Goal: Register for event/course

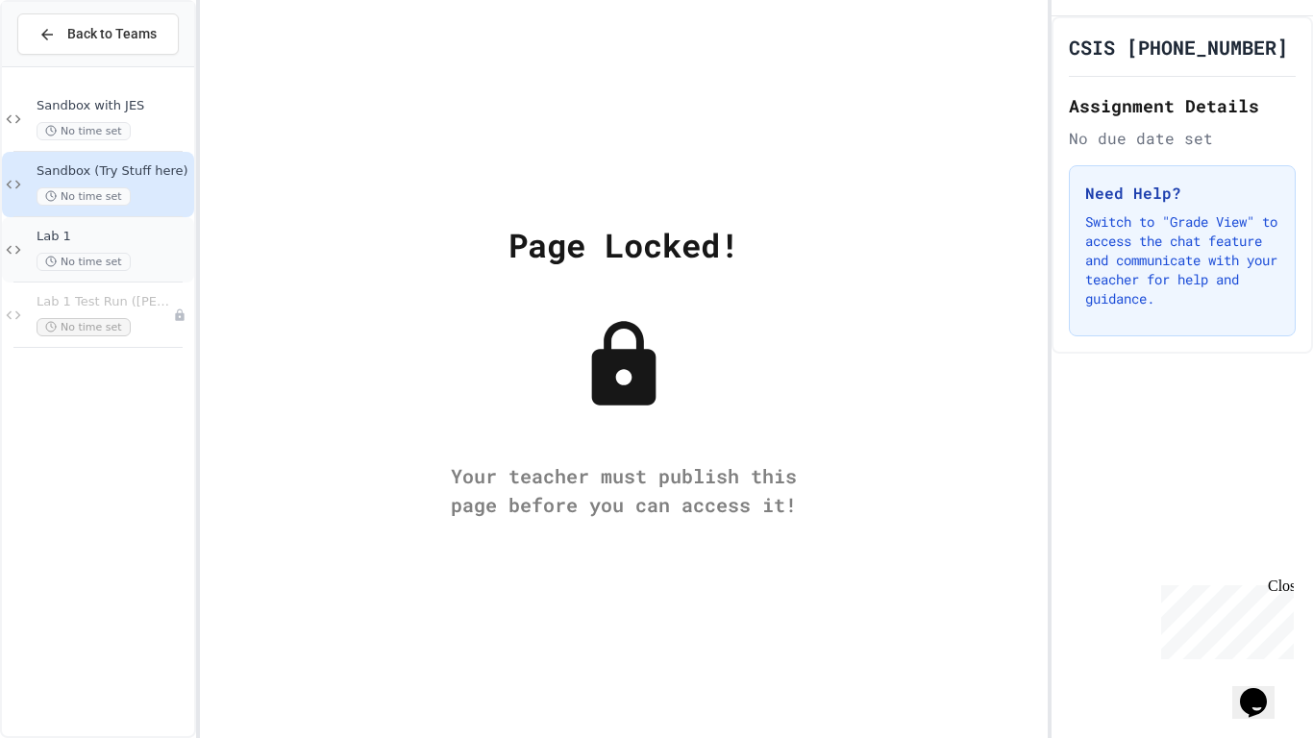
click at [113, 243] on span "Lab 1" at bounding box center [114, 237] width 154 height 16
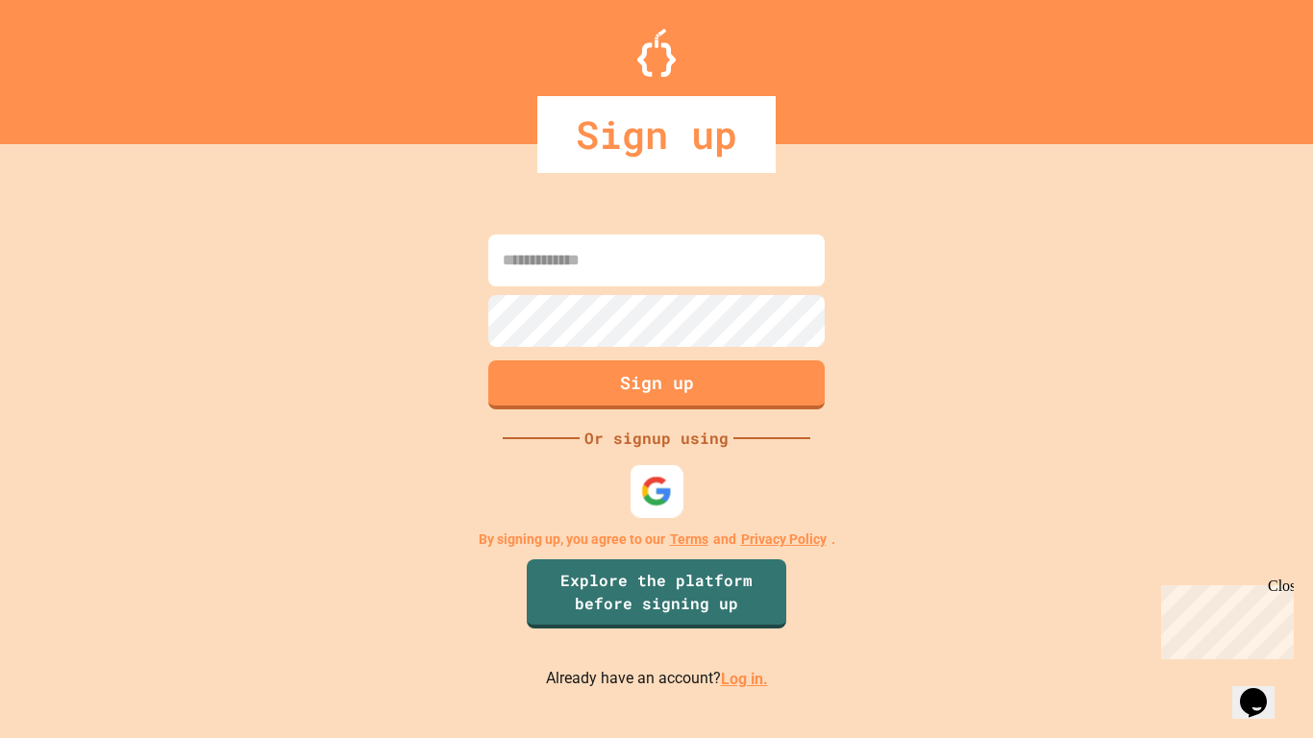
click at [646, 499] on img at bounding box center [657, 492] width 32 height 32
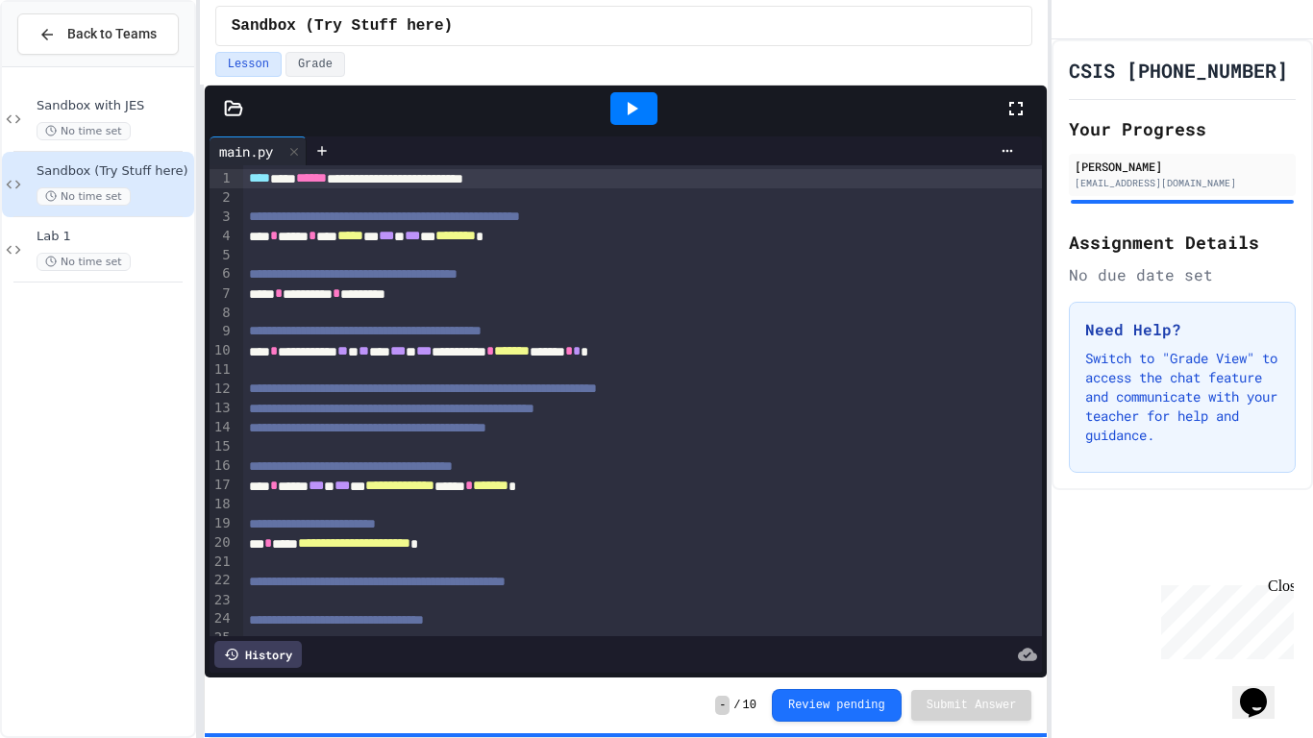
click at [674, 367] on div at bounding box center [643, 370] width 800 height 19
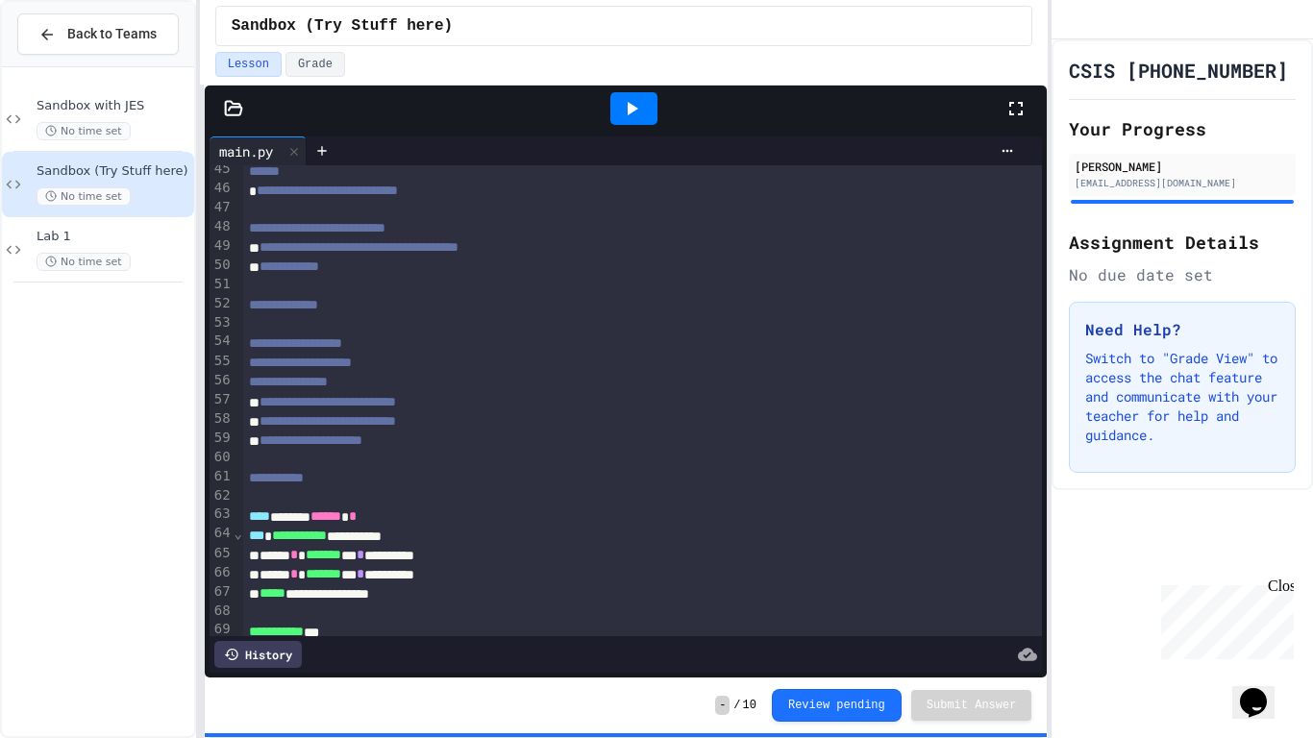
scroll to position [858, 0]
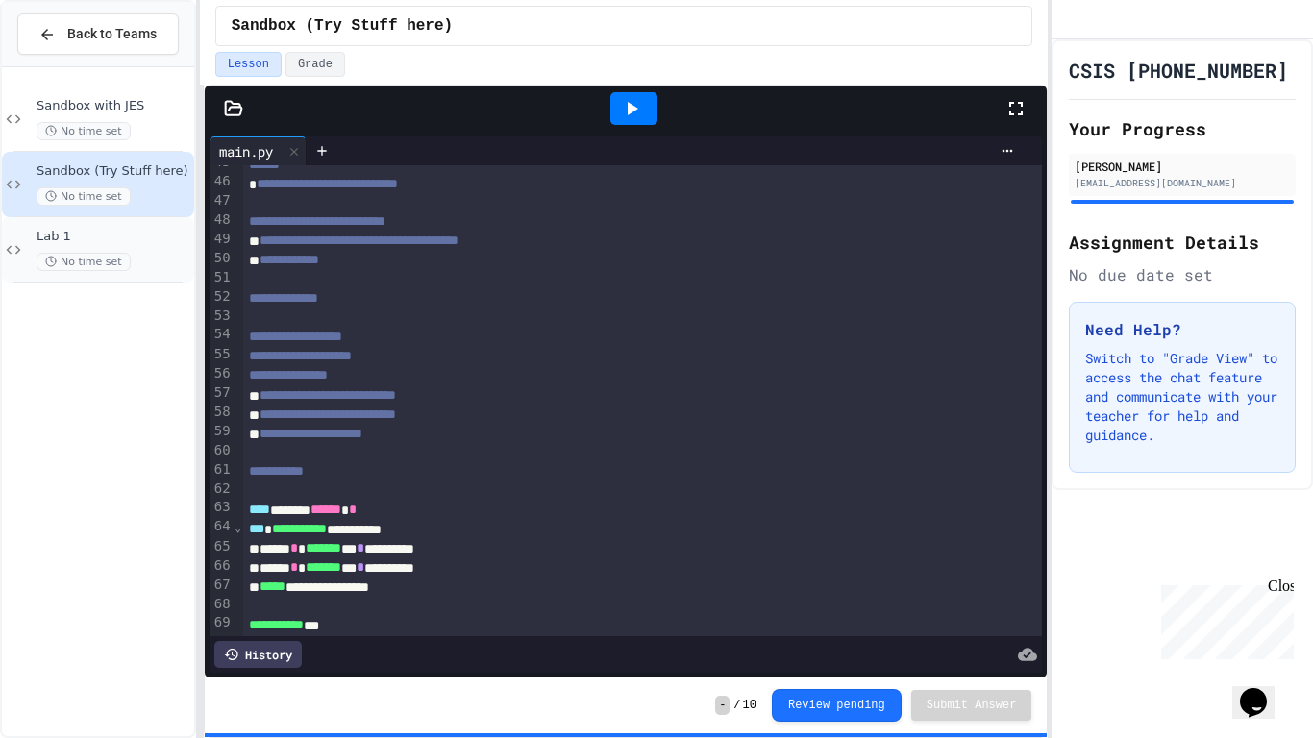
click at [118, 242] on span "Lab 1" at bounding box center [114, 237] width 154 height 16
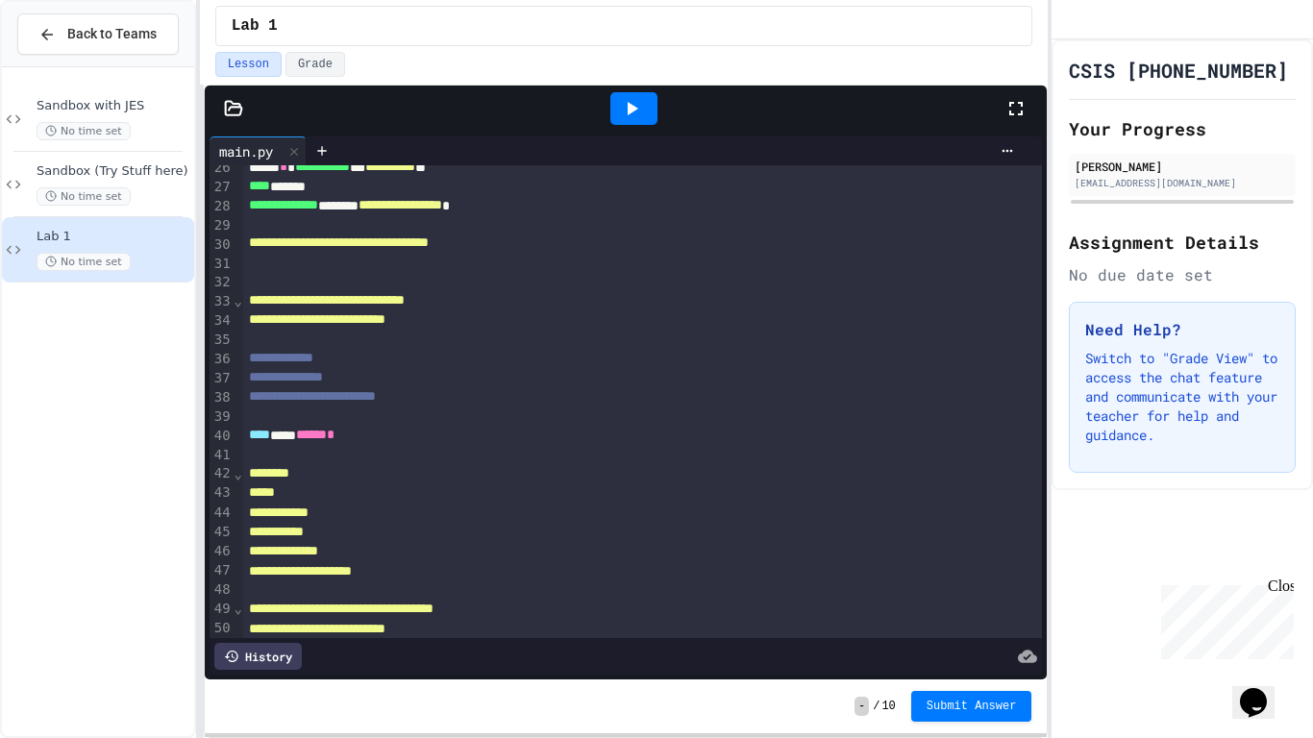
scroll to position [667, 0]
